Goal: Navigation & Orientation: Find specific page/section

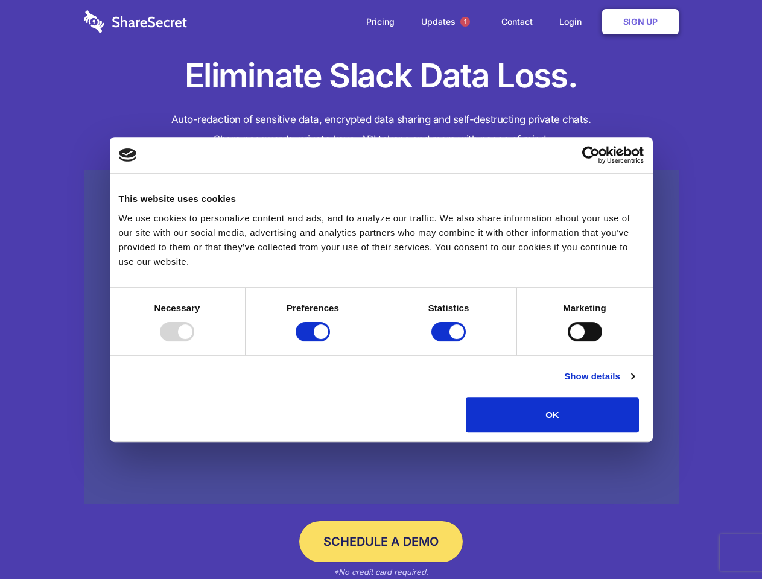
click at [194, 341] on div at bounding box center [177, 331] width 34 height 19
click at [330, 341] on input "Preferences" at bounding box center [313, 331] width 34 height 19
checkbox input "false"
click at [450, 341] on input "Statistics" at bounding box center [448, 331] width 34 height 19
checkbox input "false"
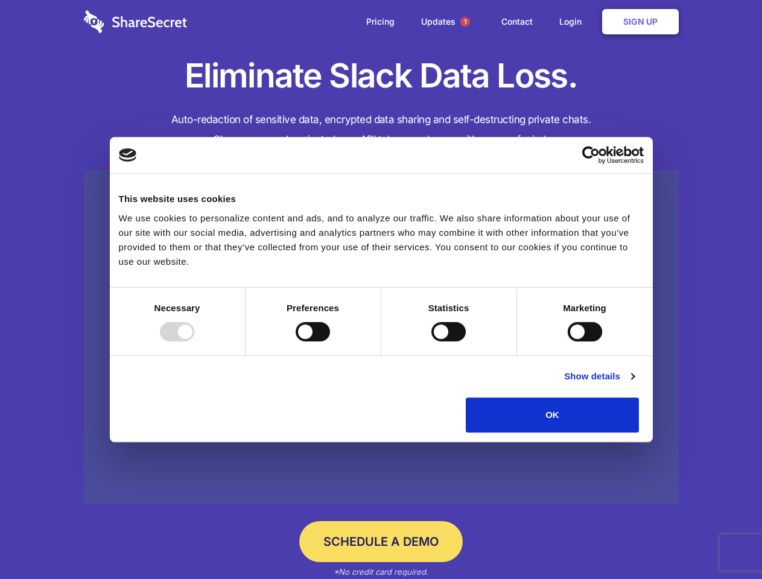
click at [567, 341] on input "Marketing" at bounding box center [584, 331] width 34 height 19
checkbox input "true"
click at [634, 384] on link "Show details" at bounding box center [599, 376] width 70 height 14
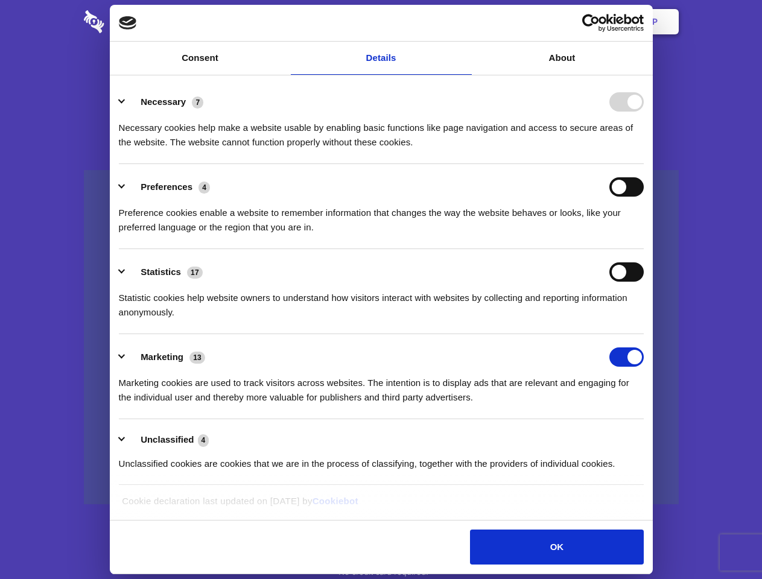
click at [643, 164] on li "Necessary 7 Necessary cookies help make a website usable by enabling basic func…" at bounding box center [381, 121] width 525 height 85
click at [464, 22] on span "1" at bounding box center [465, 22] width 10 height 10
